Goal: Check status: Check status

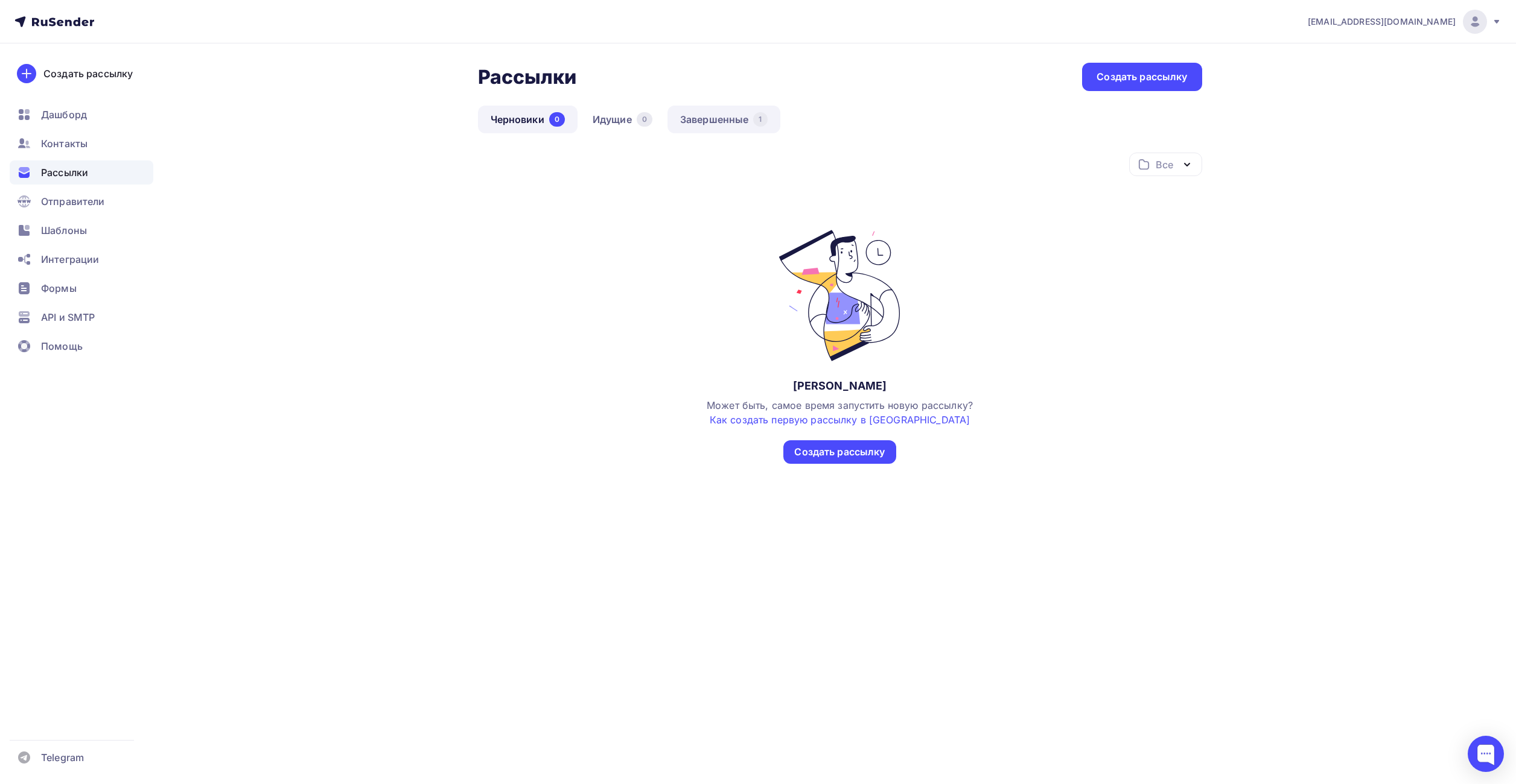
click at [713, 121] on link "Завершенные 1" at bounding box center [723, 120] width 113 height 28
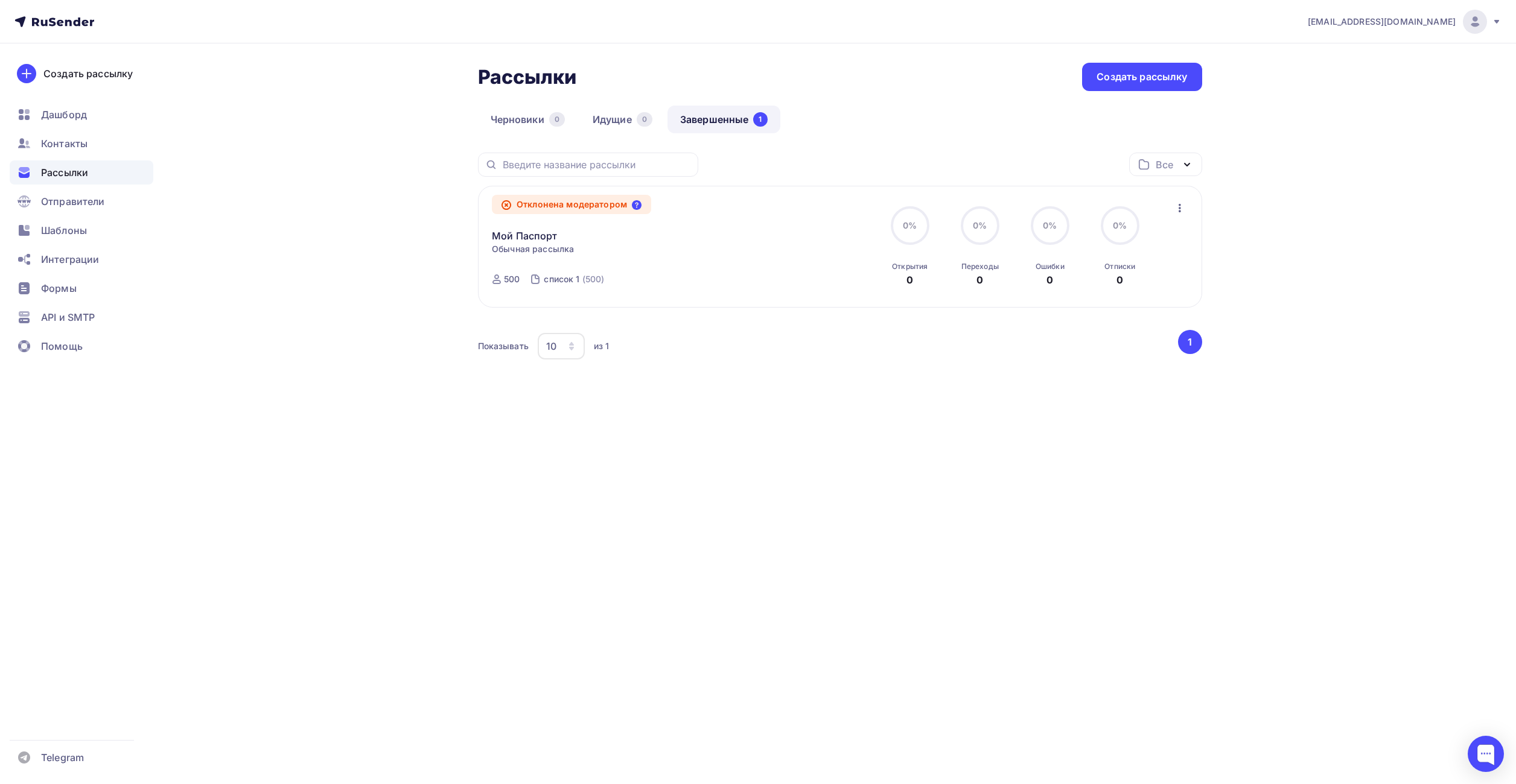
click at [642, 206] on icon at bounding box center [637, 205] width 10 height 10
click at [526, 391] on div "Все Все папки Создать новую папку Отклонена модератором Мой Паспорт Статистика …" at bounding box center [840, 278] width 724 height 252
click at [663, 452] on div "Рассылки Рассылки Создать рассылку [GEOGRAPHIC_DATA] 0 Идущие 0 Завершенные 1 З…" at bounding box center [758, 249] width 989 height 410
click at [1488, 753] on div at bounding box center [1485, 754] width 36 height 36
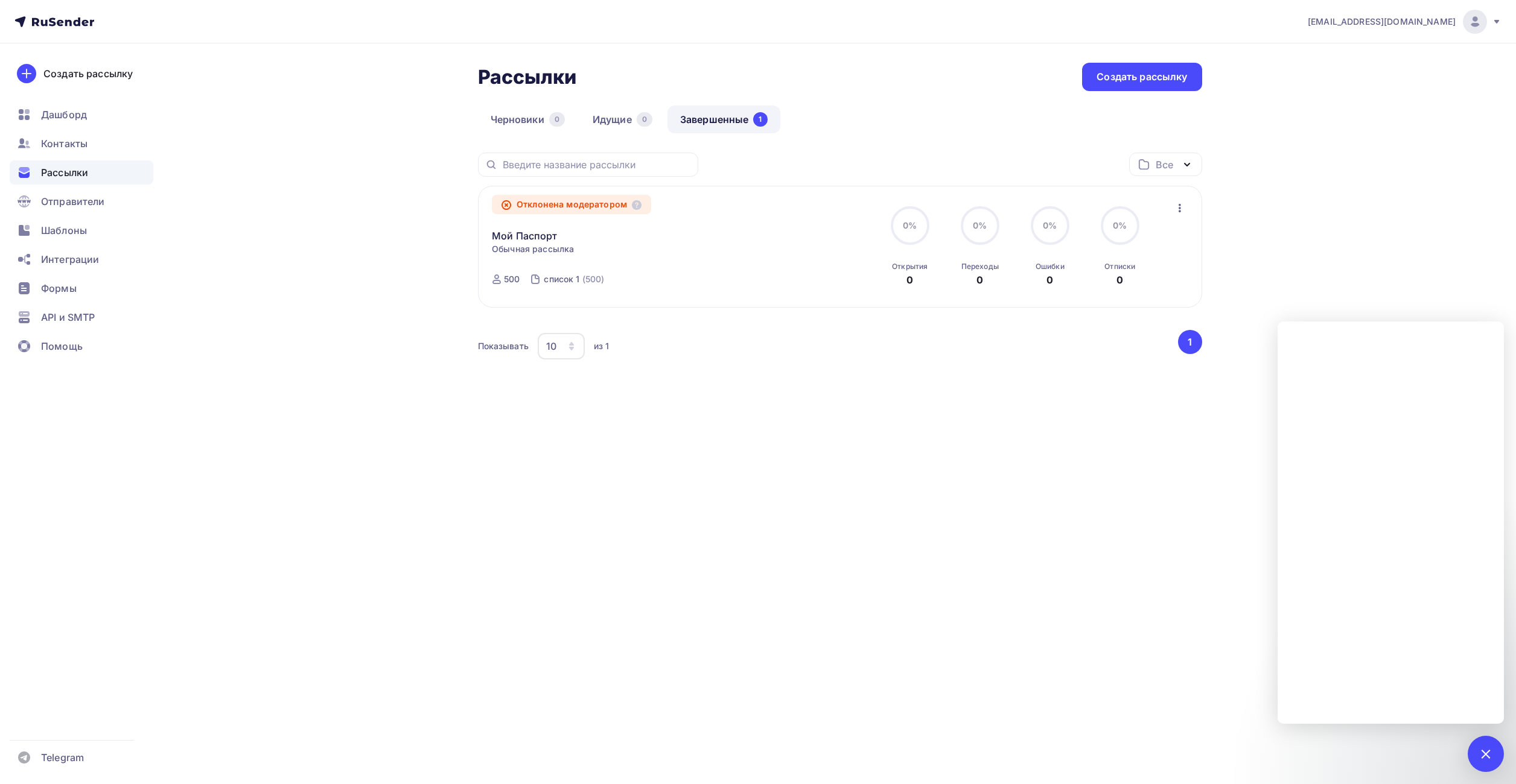
click at [791, 558] on div "[EMAIL_ADDRESS][DOMAIN_NAME] Аккаунт Тарифы Выйти Создать рассылку [GEOGRAPHIC_…" at bounding box center [758, 392] width 1516 height 784
click at [1321, 223] on div "[EMAIL_ADDRESS][DOMAIN_NAME] Аккаунт Тарифы Выйти Создать рассылку [GEOGRAPHIC_…" at bounding box center [758, 226] width 1516 height 453
click at [1489, 753] on div at bounding box center [1485, 754] width 16 height 16
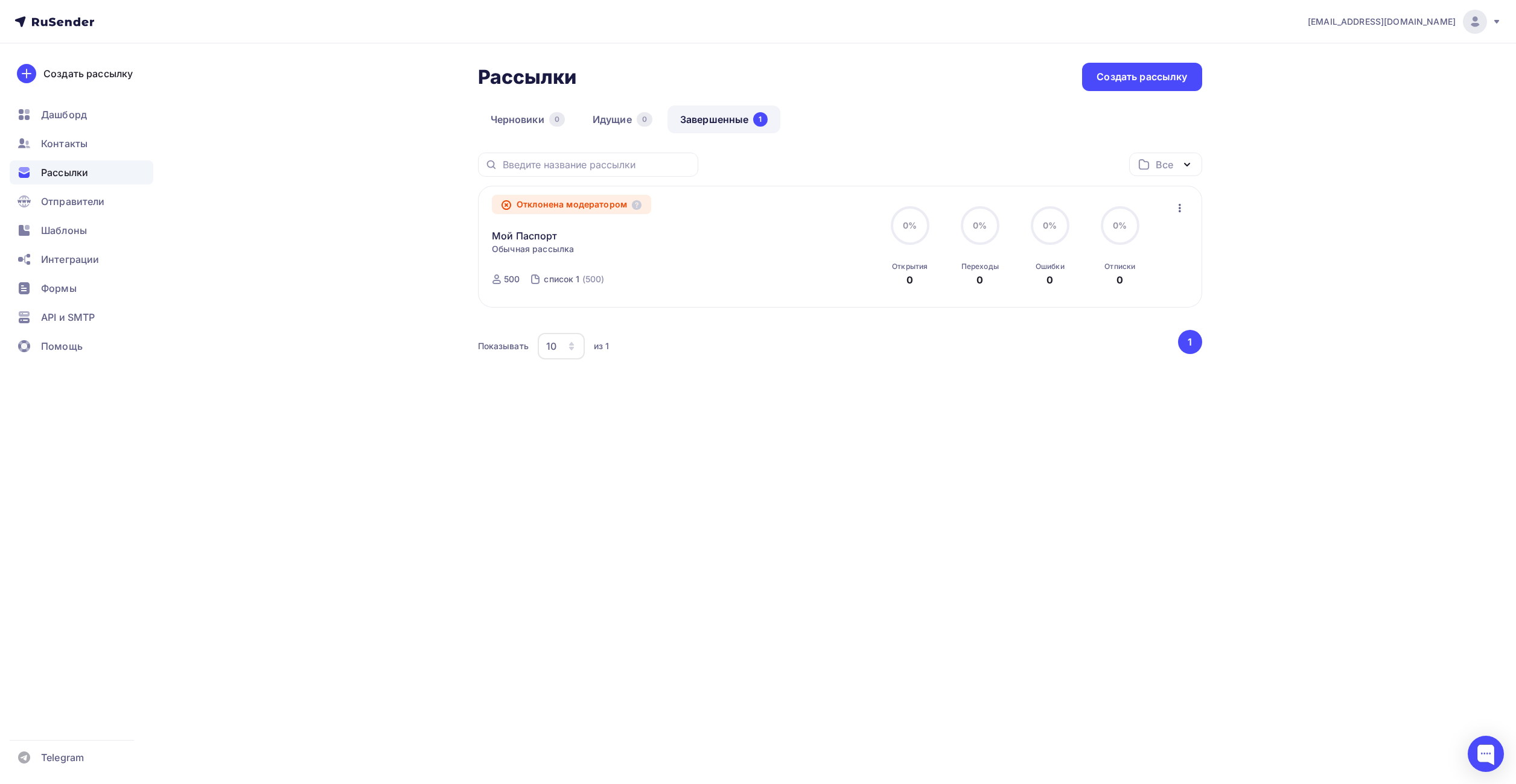
click at [1048, 483] on div "[EMAIL_ADDRESS][DOMAIN_NAME] Аккаунт Тарифы Выйти Создать рассылку [GEOGRAPHIC_…" at bounding box center [758, 392] width 1516 height 784
